Goal: Information Seeking & Learning: Stay updated

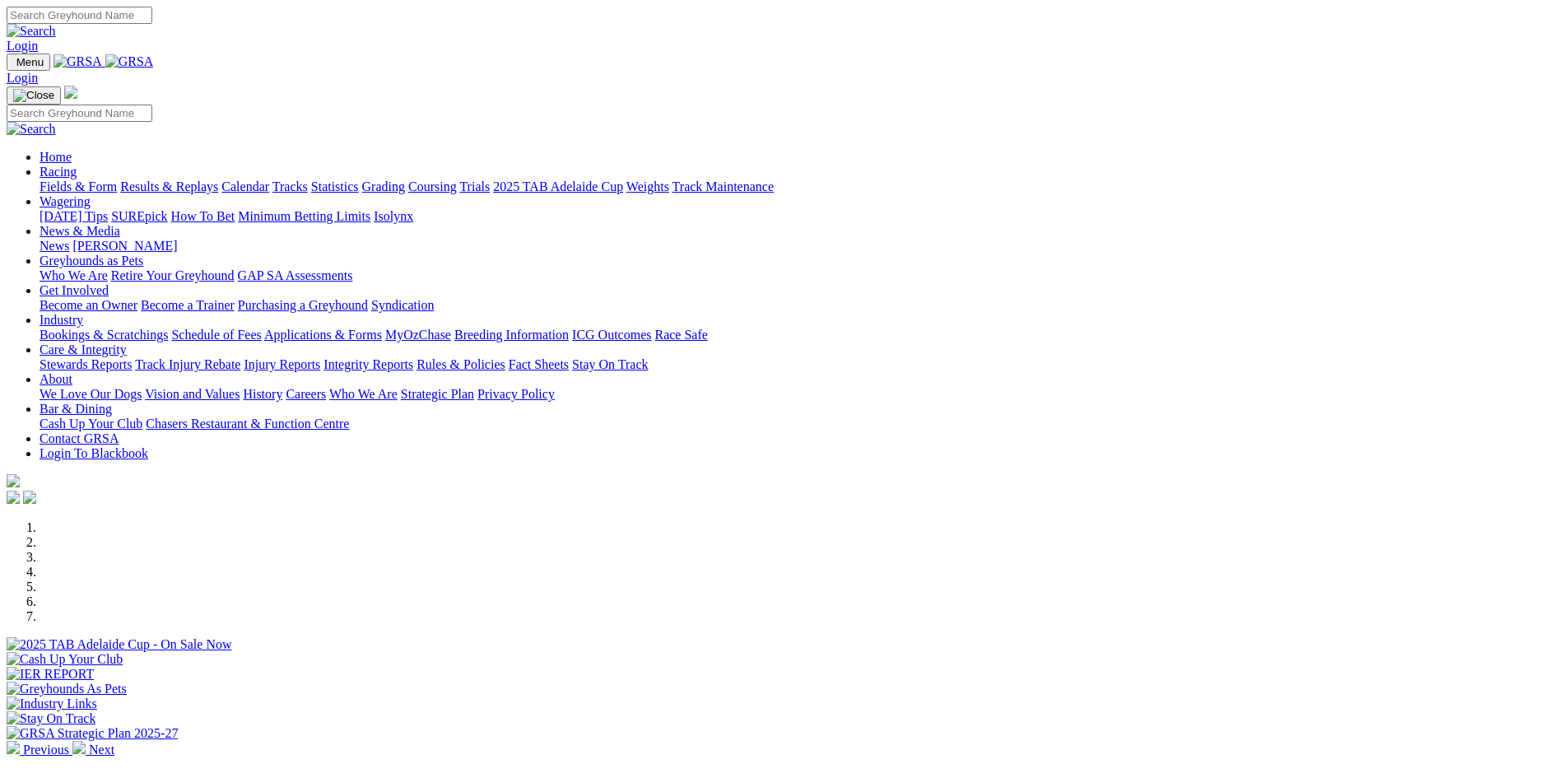
click at [154, 61] on img at bounding box center [130, 62] width 49 height 14
click at [127, 342] on link "Care & Integrity" at bounding box center [83, 349] width 87 height 14
click at [131, 357] on link "Stewards Reports" at bounding box center [86, 363] width 92 height 14
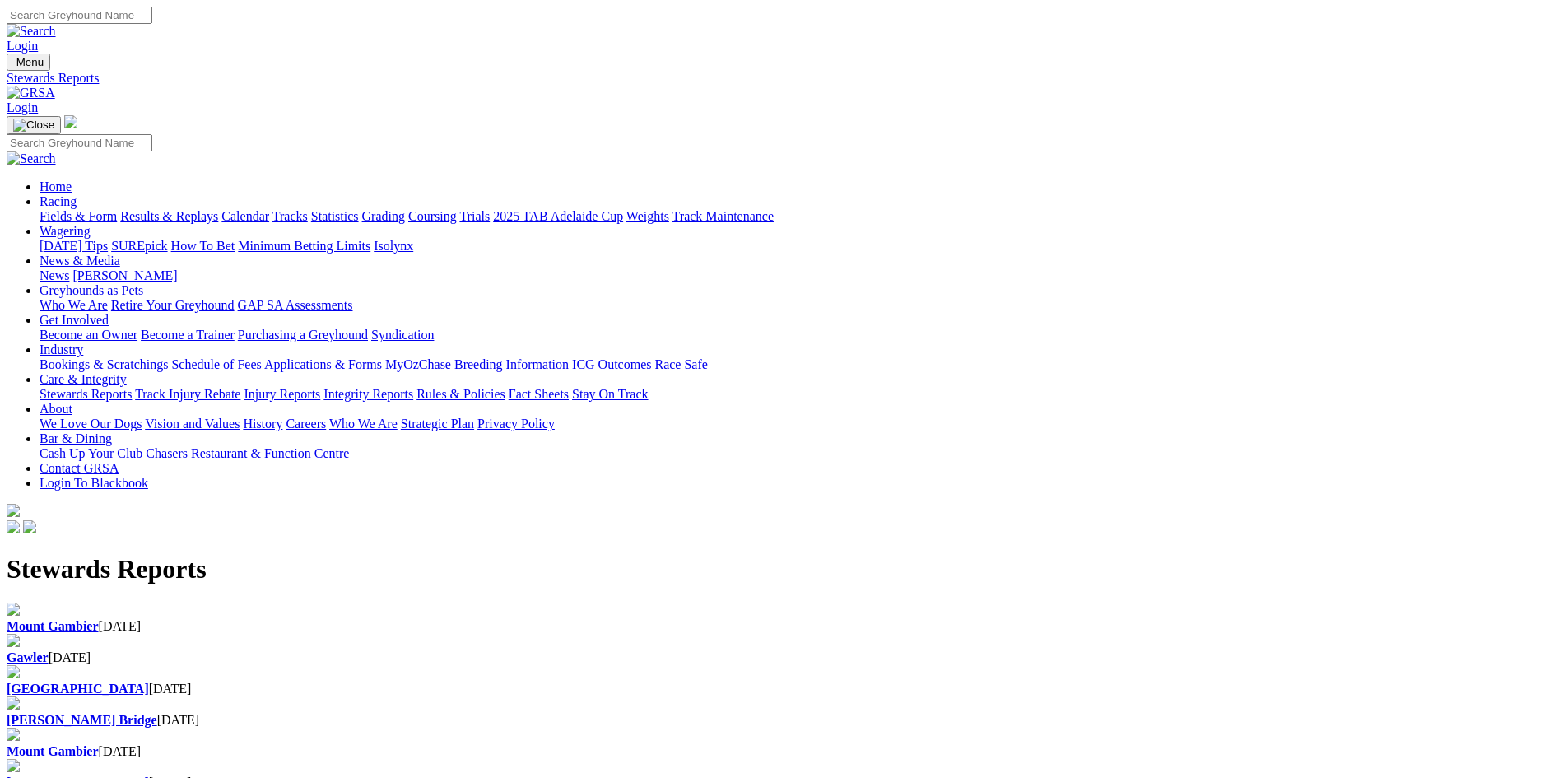
click at [99, 619] on b "Mount Gambier" at bounding box center [53, 625] width 92 height 14
click at [49, 650] on link "Gawler" at bounding box center [27, 657] width 42 height 14
click at [743, 682] on div "Angle Park [DATE]" at bounding box center [784, 689] width 1555 height 14
click at [931, 713] on div "[PERSON_NAME] Bridge [DATE]" at bounding box center [784, 720] width 1555 height 14
click at [55, 86] on img at bounding box center [31, 93] width 49 height 14
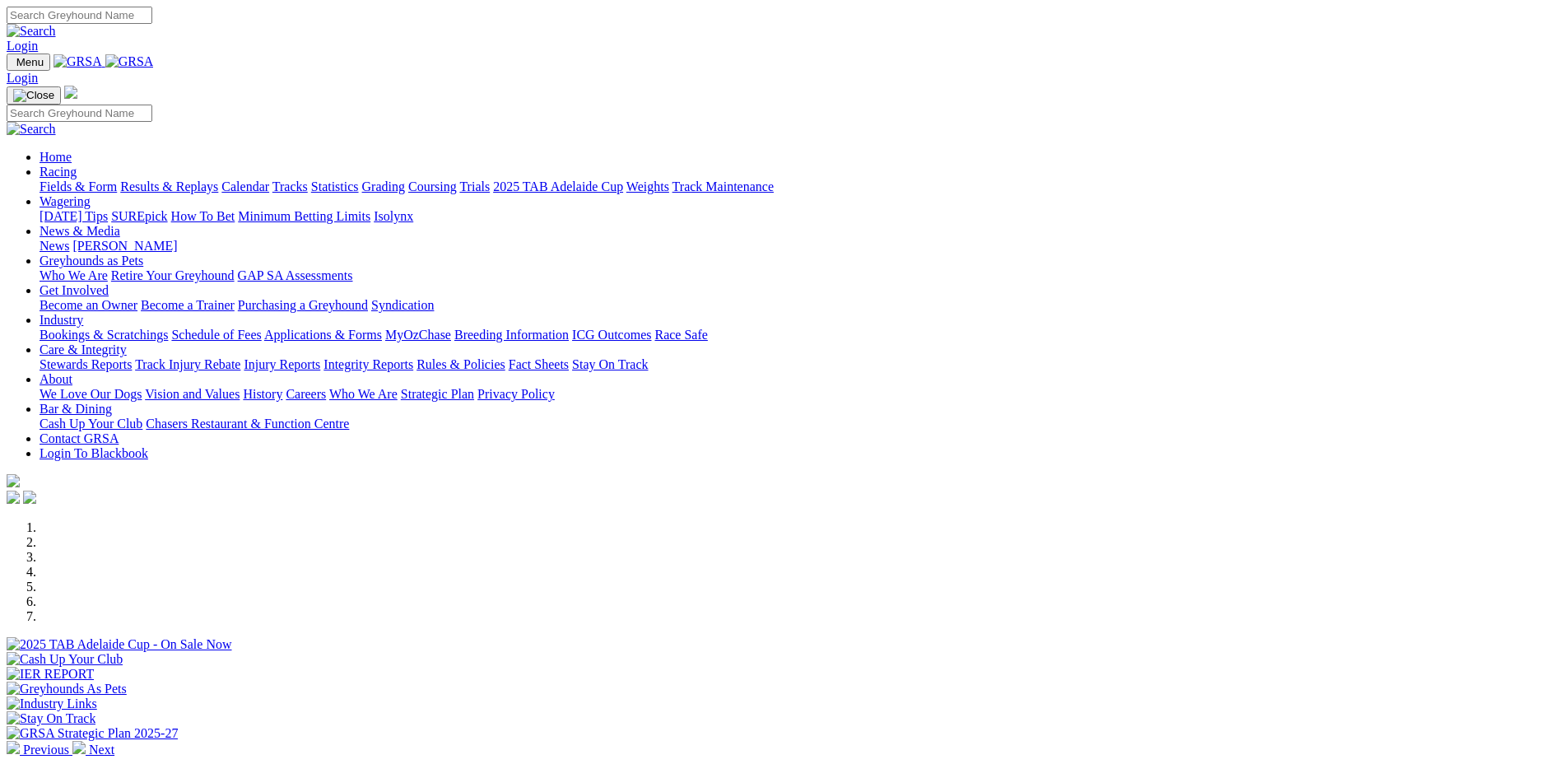
click at [127, 342] on link "Care & Integrity" at bounding box center [83, 349] width 87 height 14
click at [131, 357] on link "Stewards Reports" at bounding box center [86, 363] width 92 height 14
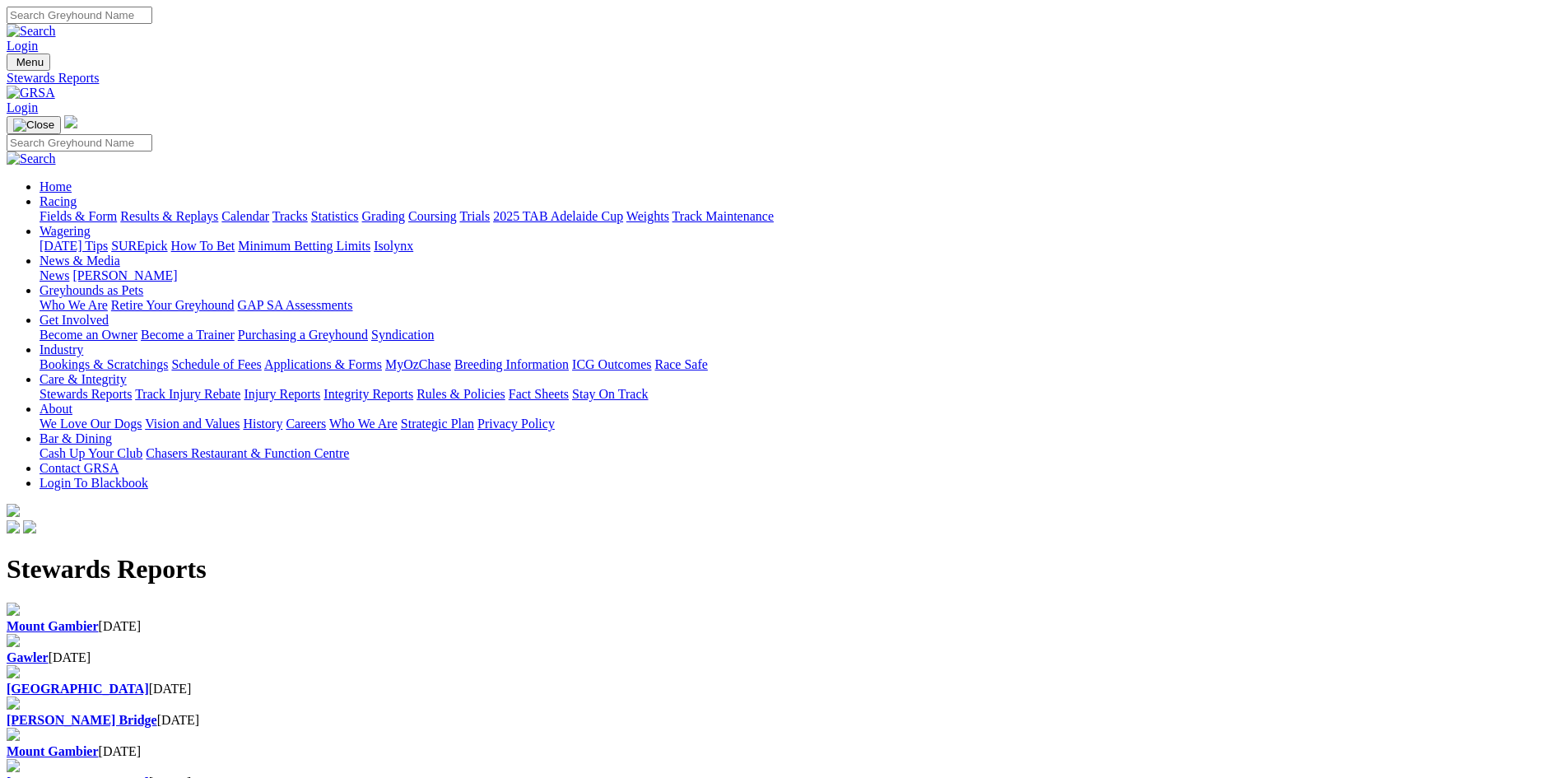
click at [55, 86] on img at bounding box center [31, 93] width 49 height 14
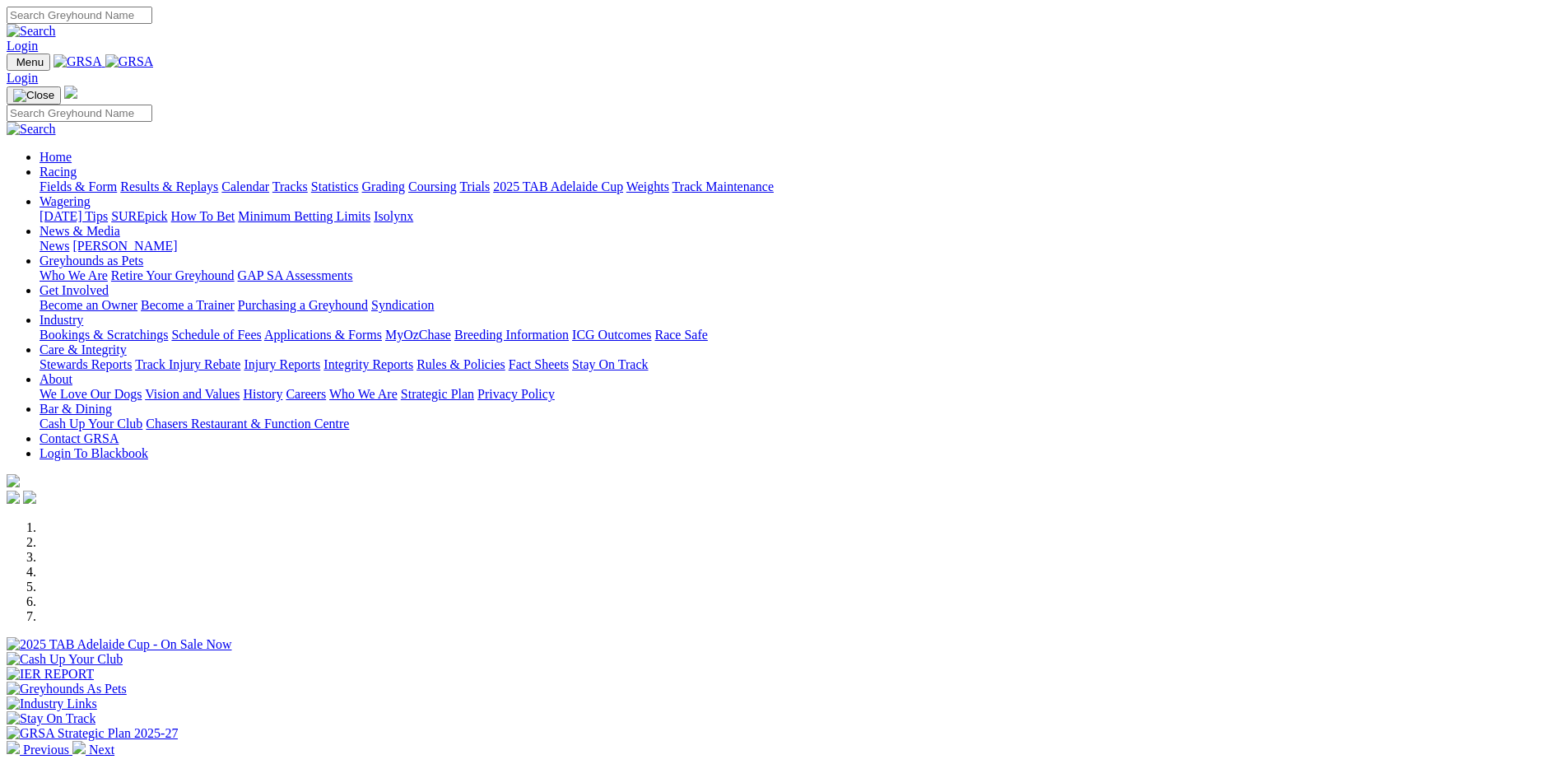
scroll to position [411, 0]
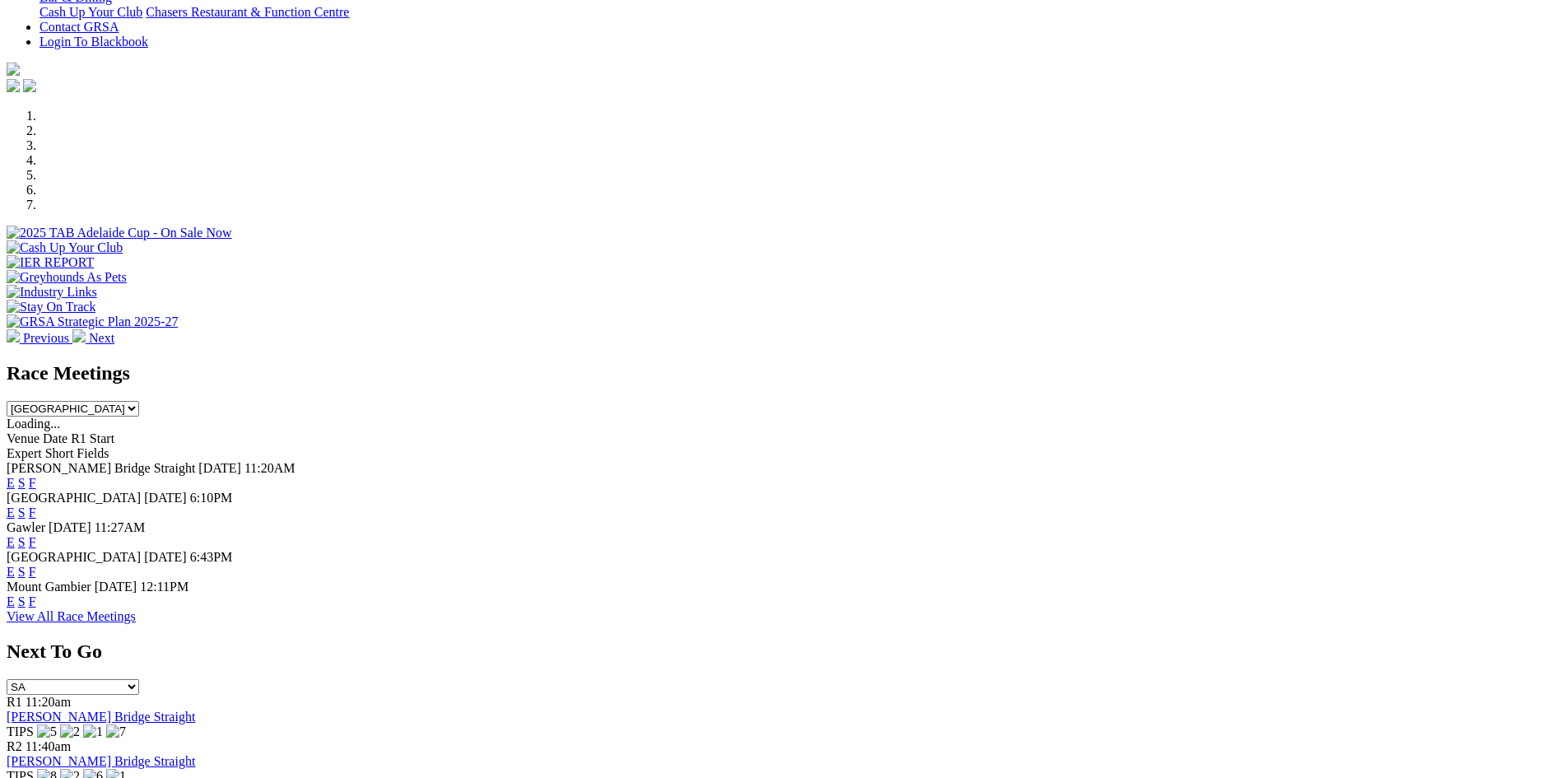
click at [36, 475] on link "F" at bounding box center [33, 482] width 7 height 14
